Goal: Navigation & Orientation: Find specific page/section

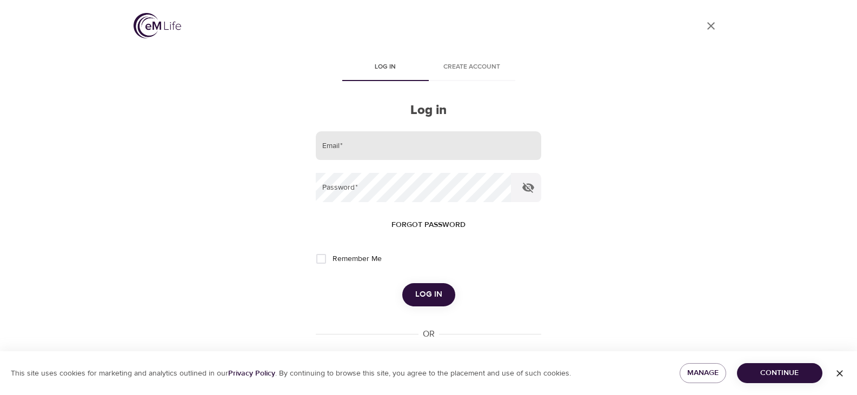
click at [365, 150] on input "email" at bounding box center [428, 145] width 225 height 29
type input "[PERSON_NAME][EMAIL_ADDRESS][PERSON_NAME][DOMAIN_NAME]"
click at [315, 263] on input "Remember Me" at bounding box center [321, 259] width 23 height 23
checkbox input "true"
click at [412, 292] on button "Log in" at bounding box center [428, 294] width 53 height 23
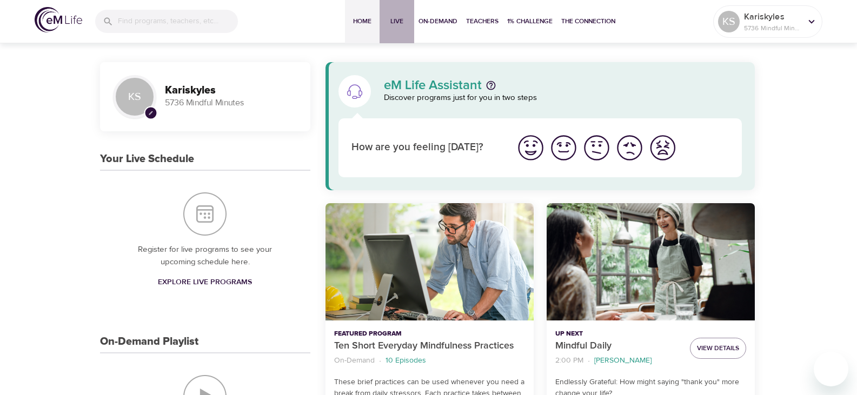
click at [398, 16] on span "Live" at bounding box center [397, 21] width 26 height 11
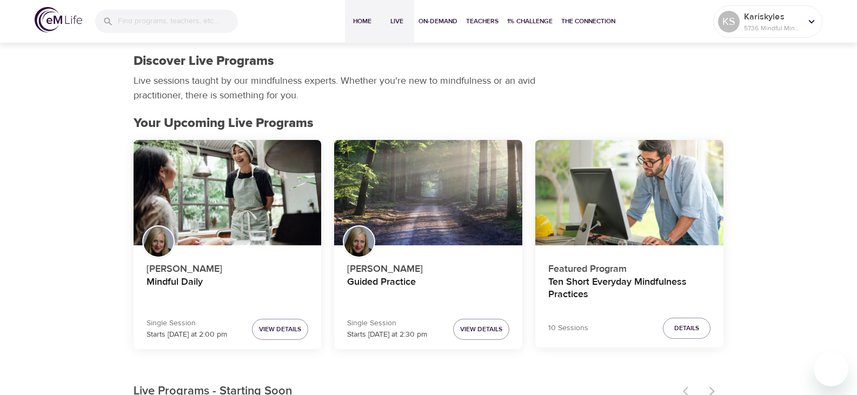
click at [360, 18] on span "Home" at bounding box center [362, 21] width 26 height 11
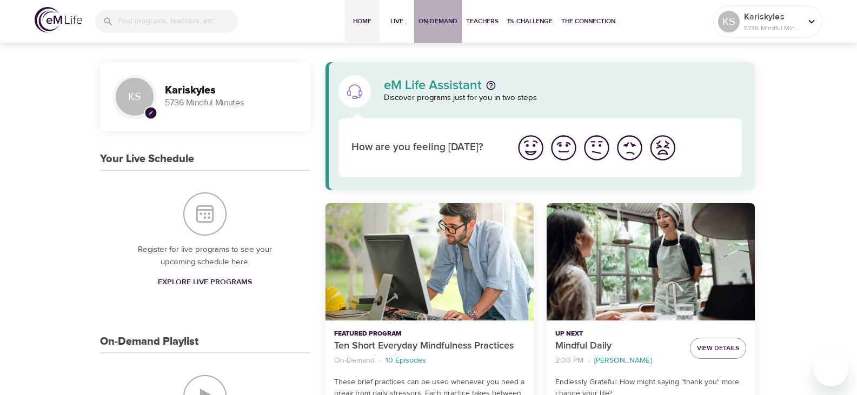
click at [428, 23] on span "On-Demand" at bounding box center [437, 21] width 39 height 11
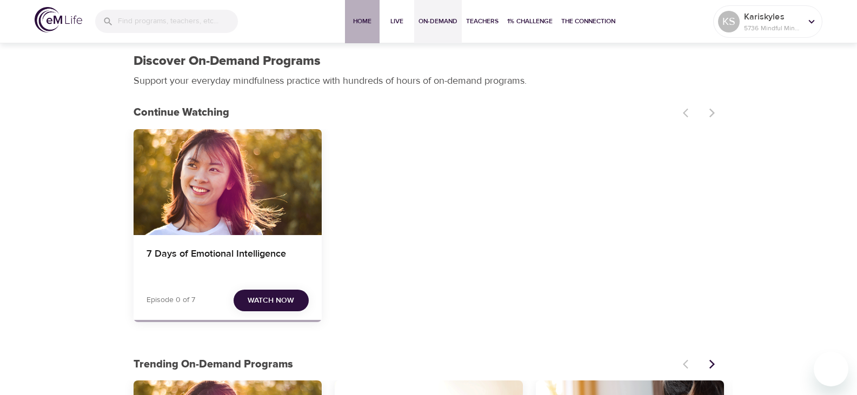
click at [366, 25] on span "Home" at bounding box center [362, 21] width 26 height 11
